Goal: Information Seeking & Learning: Learn about a topic

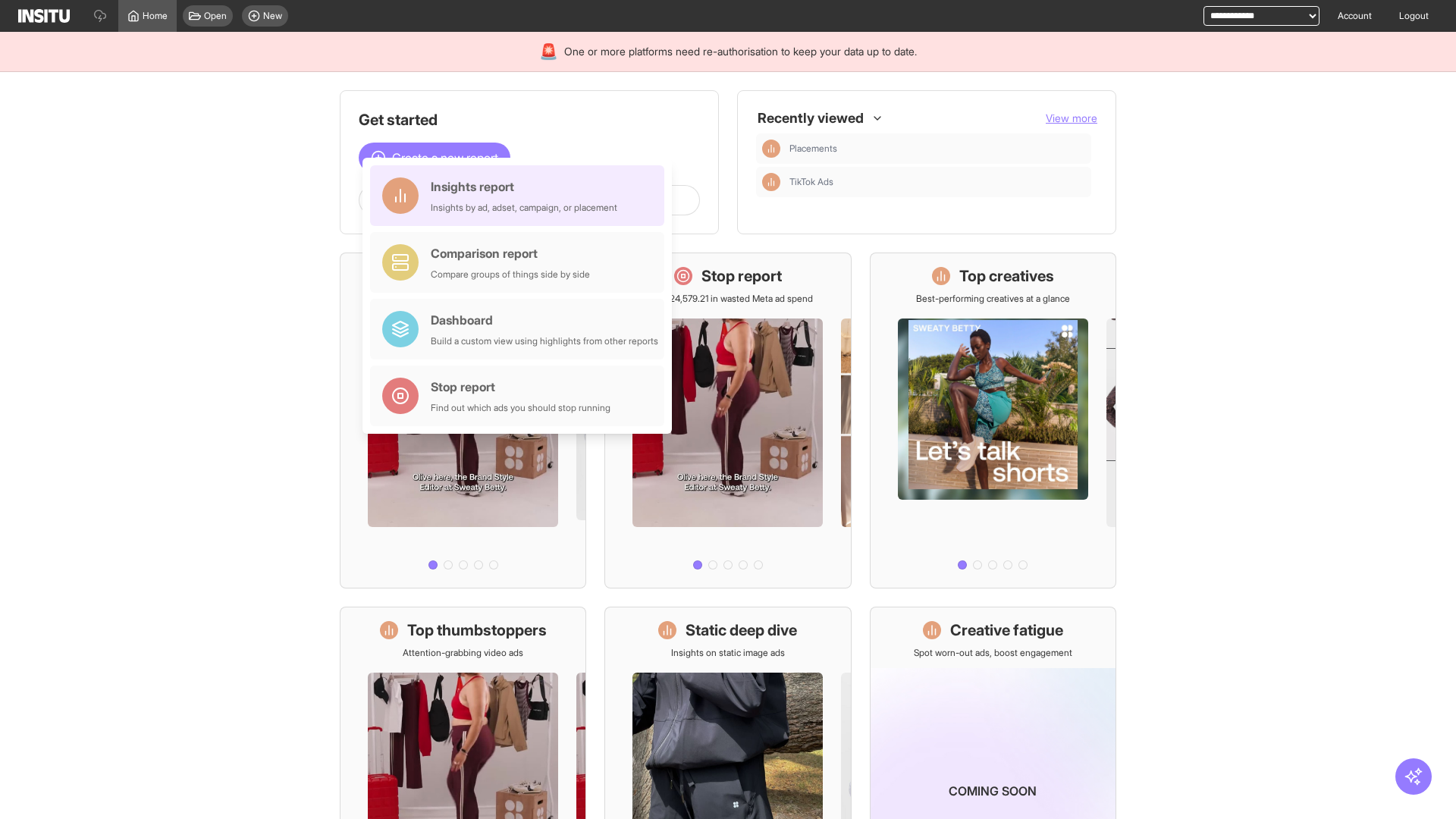
click at [521, 196] on div "Insights report Insights by ad, adset, campaign, or placement" at bounding box center [524, 196] width 187 height 37
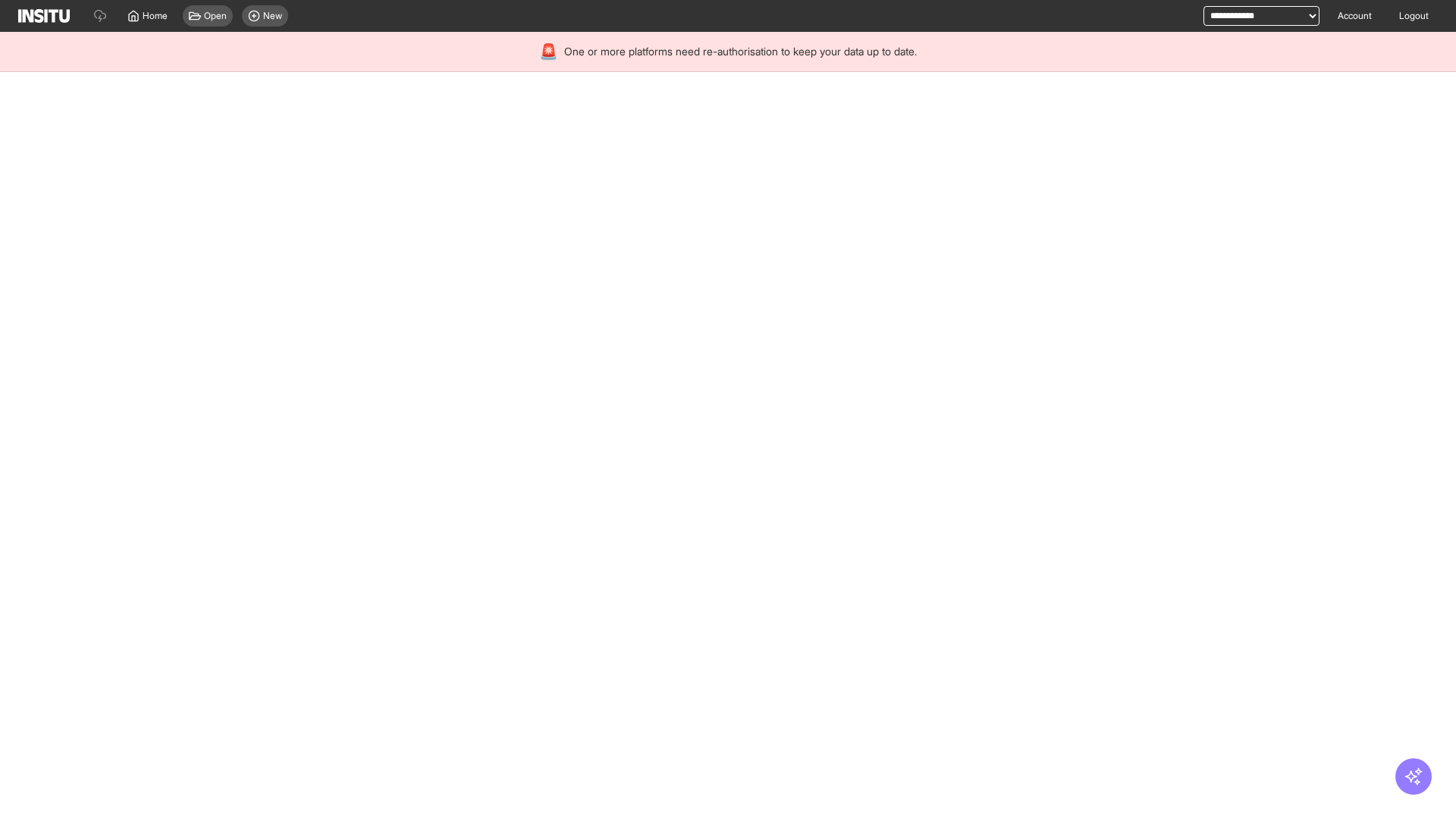
select select "**"
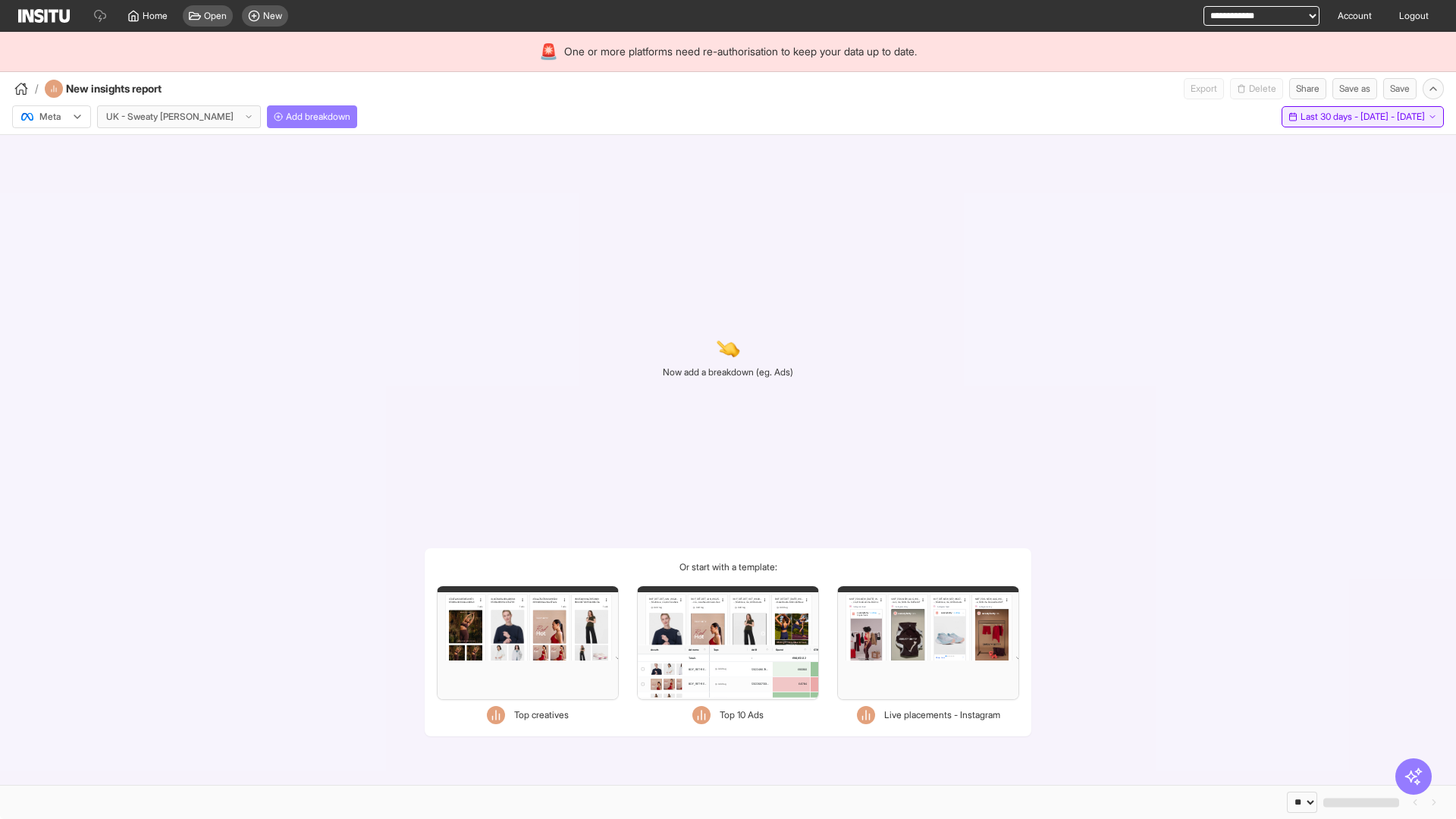
click at [1328, 117] on span "Last 30 days - [DATE] - [DATE]" at bounding box center [1362, 116] width 124 height 12
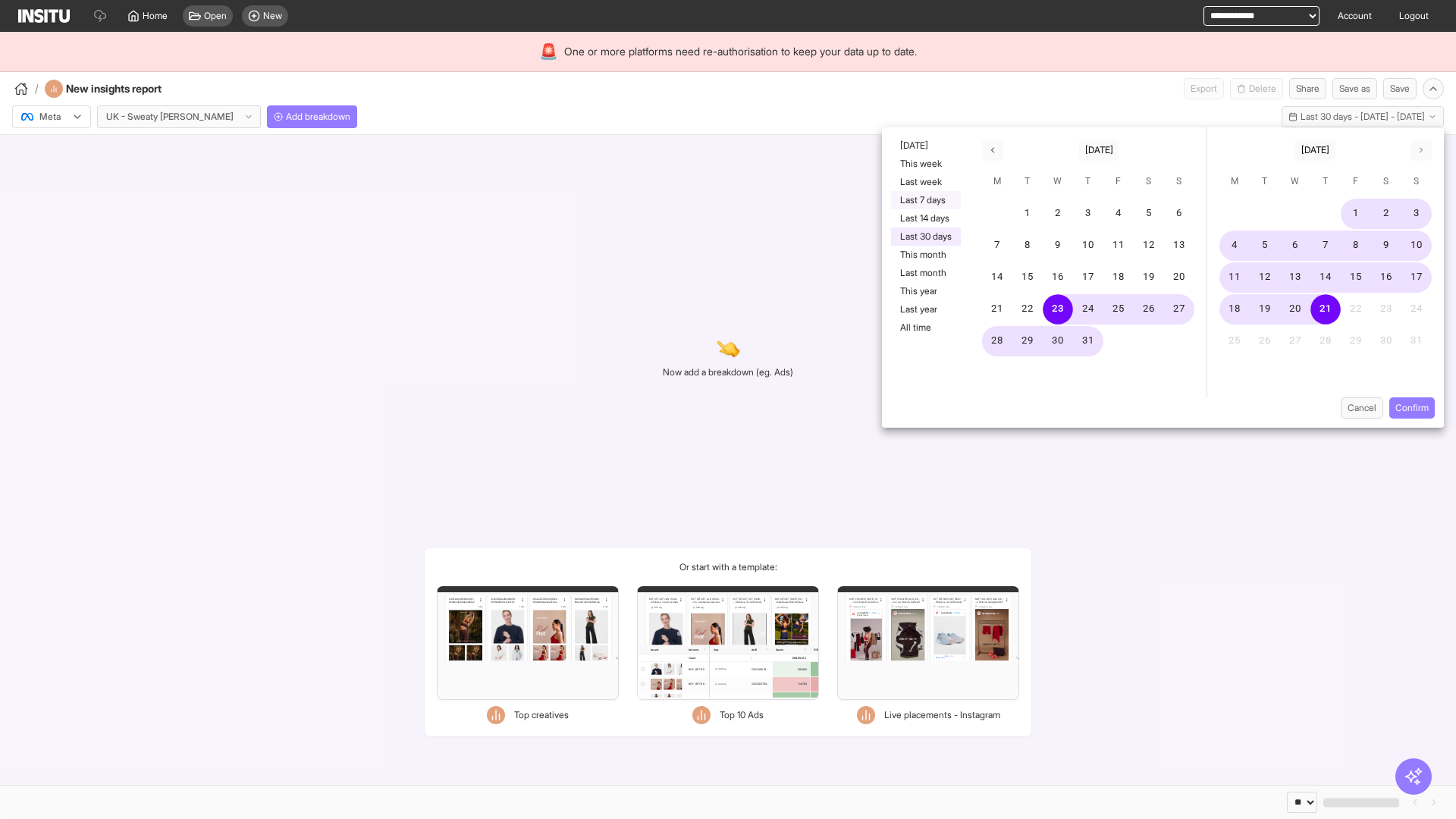
click at [925, 200] on button "Last 7 days" at bounding box center [926, 200] width 70 height 18
